Goal: Check status

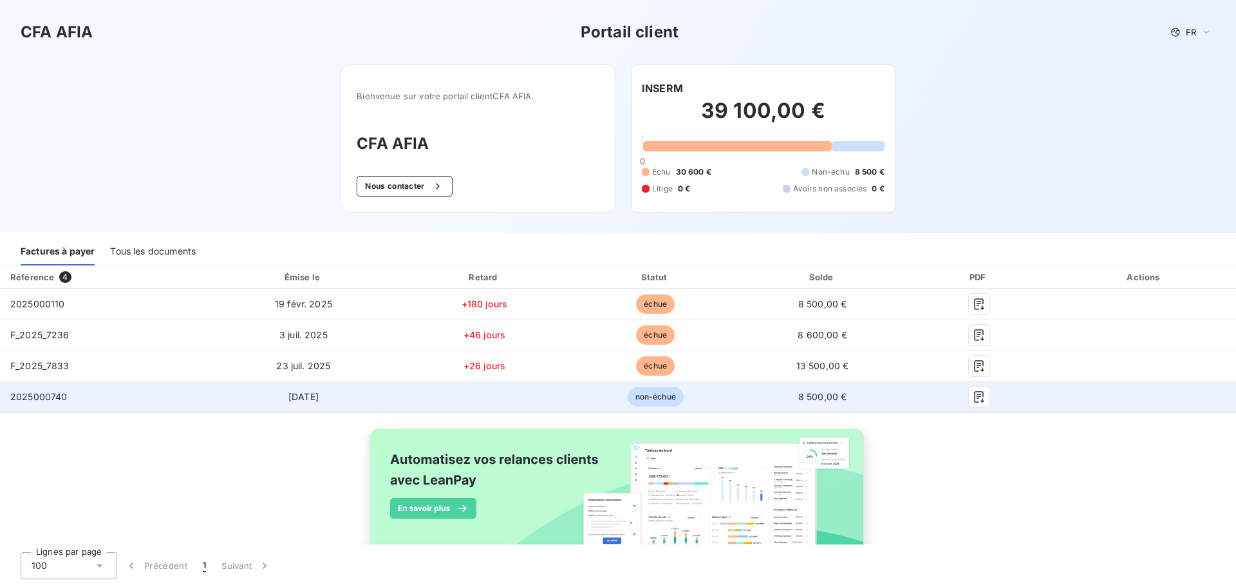
click at [25, 395] on span "2025000740" at bounding box center [38, 396] width 57 height 11
click at [973, 397] on icon "button" at bounding box center [979, 396] width 13 height 13
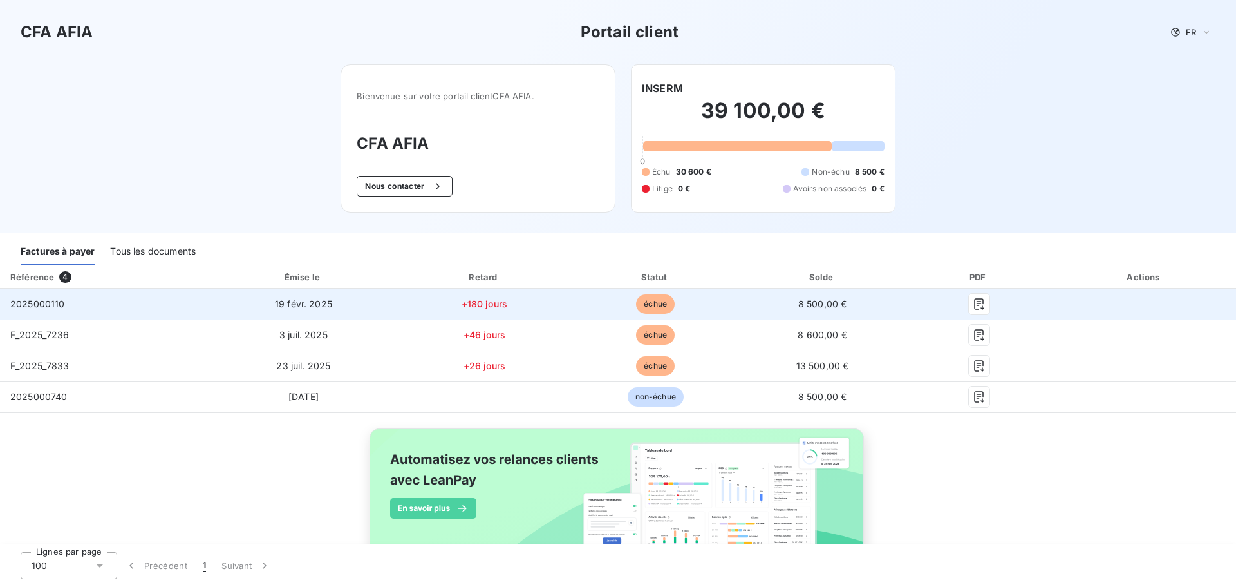
click at [650, 308] on span "échue" at bounding box center [655, 303] width 39 height 19
click at [649, 307] on span "échue" at bounding box center [655, 303] width 39 height 19
click at [974, 303] on icon "button" at bounding box center [979, 304] width 10 height 12
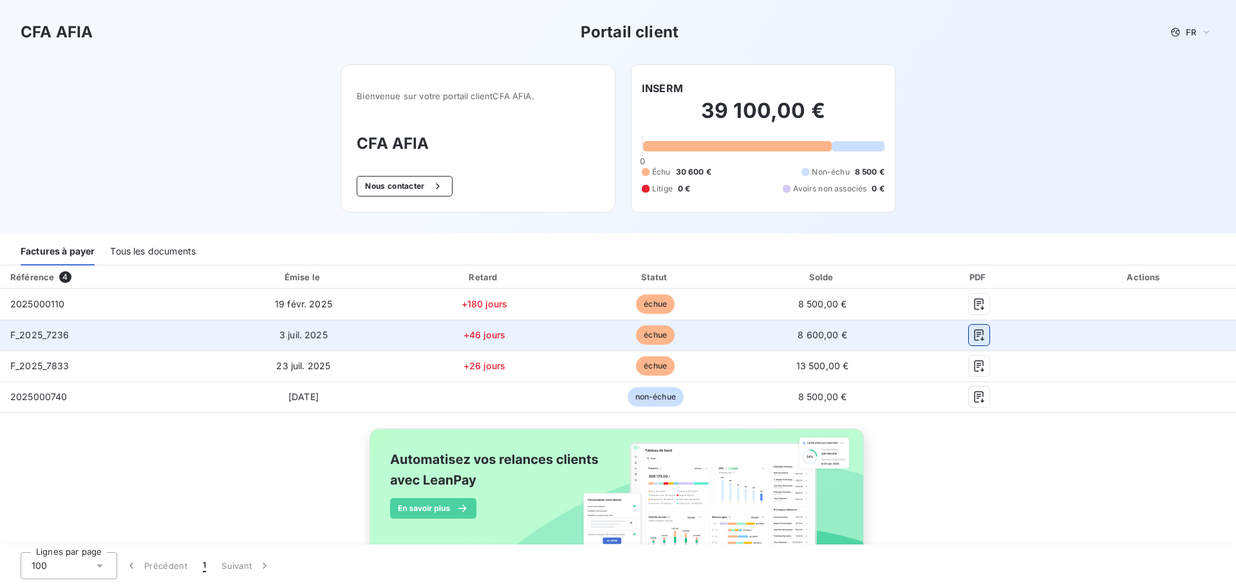
click at [978, 332] on button "button" at bounding box center [979, 335] width 21 height 21
click at [976, 337] on icon "button" at bounding box center [979, 334] width 13 height 13
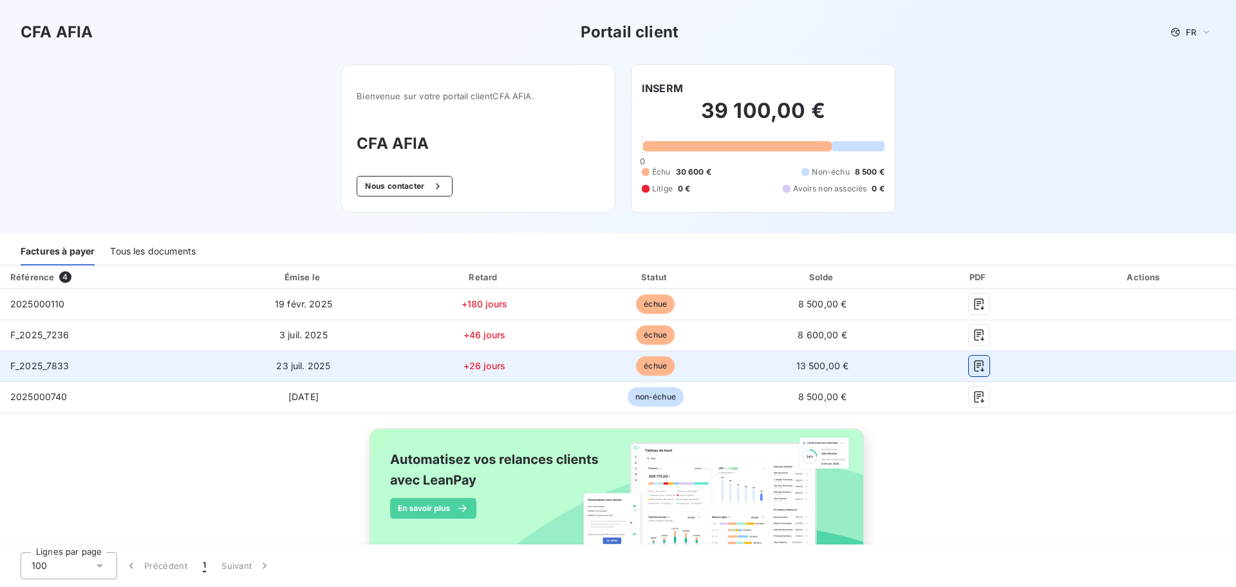
click at [973, 370] on icon "button" at bounding box center [979, 365] width 13 height 13
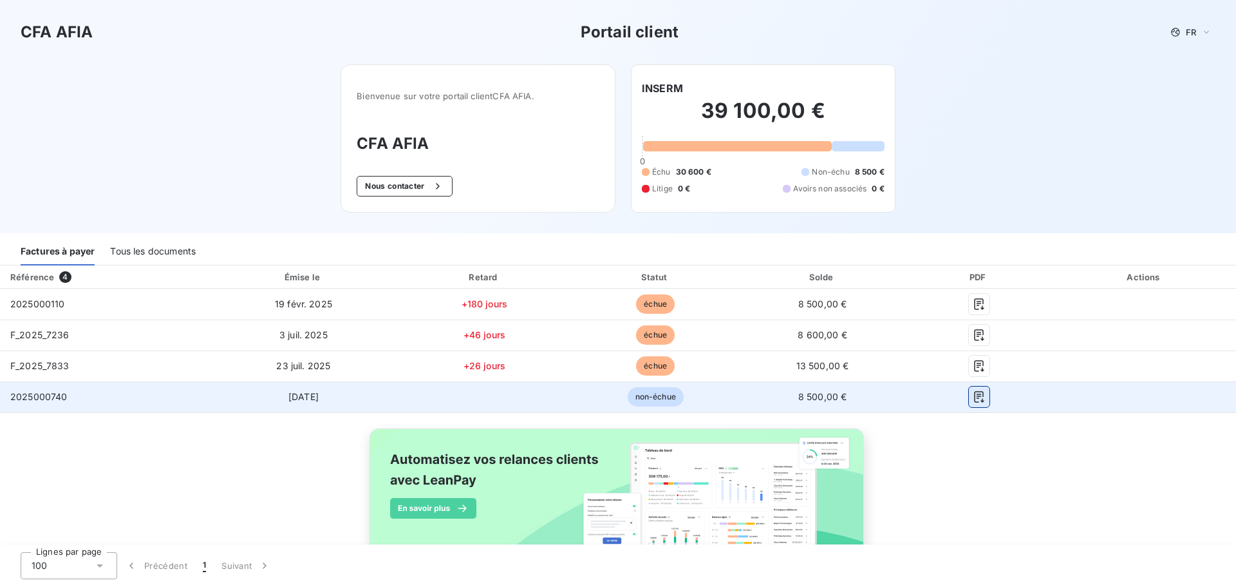
click at [973, 402] on icon "button" at bounding box center [979, 396] width 13 height 13
